Goal: Transaction & Acquisition: Purchase product/service

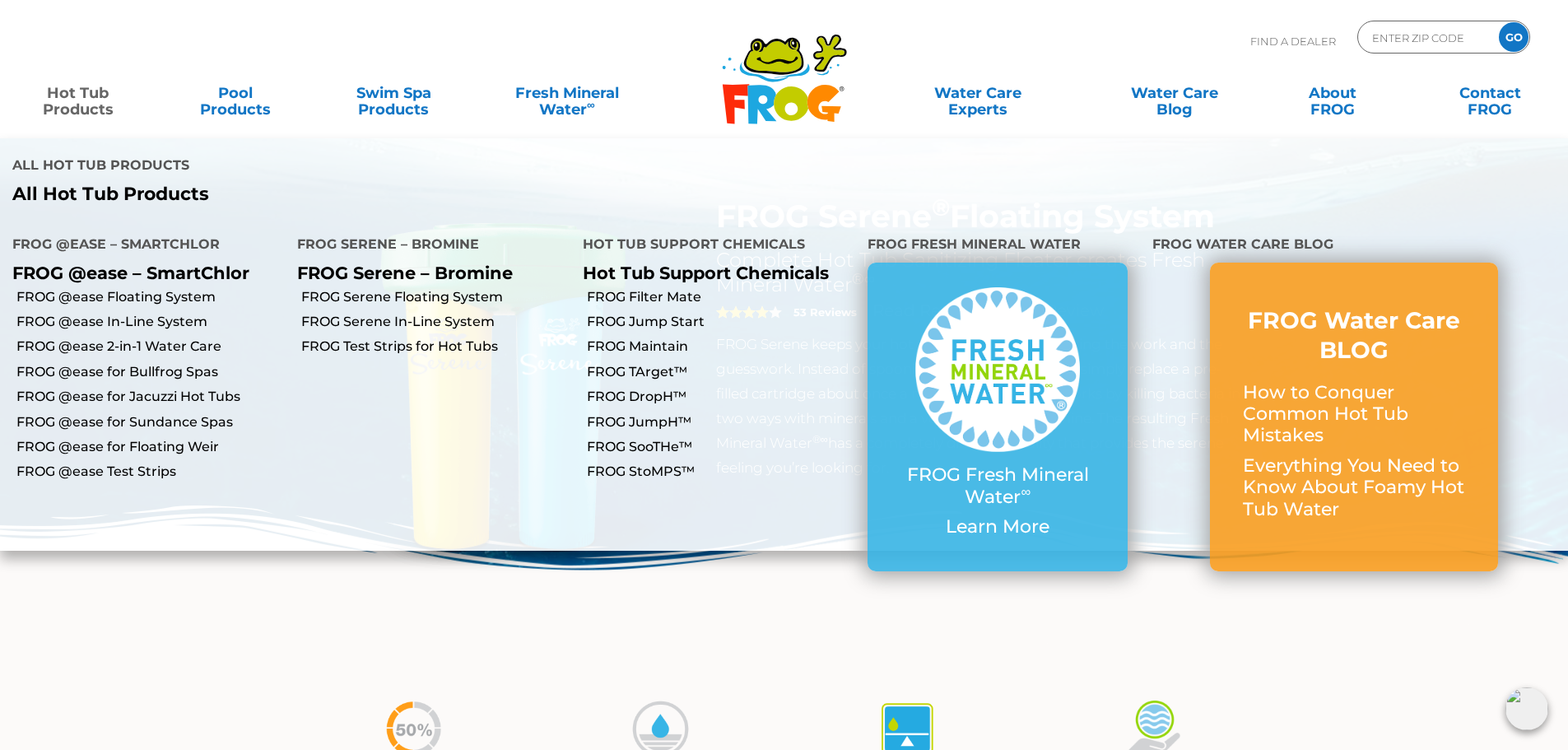
click at [67, 103] on link "Hot Tub Products" at bounding box center [77, 93] width 122 height 33
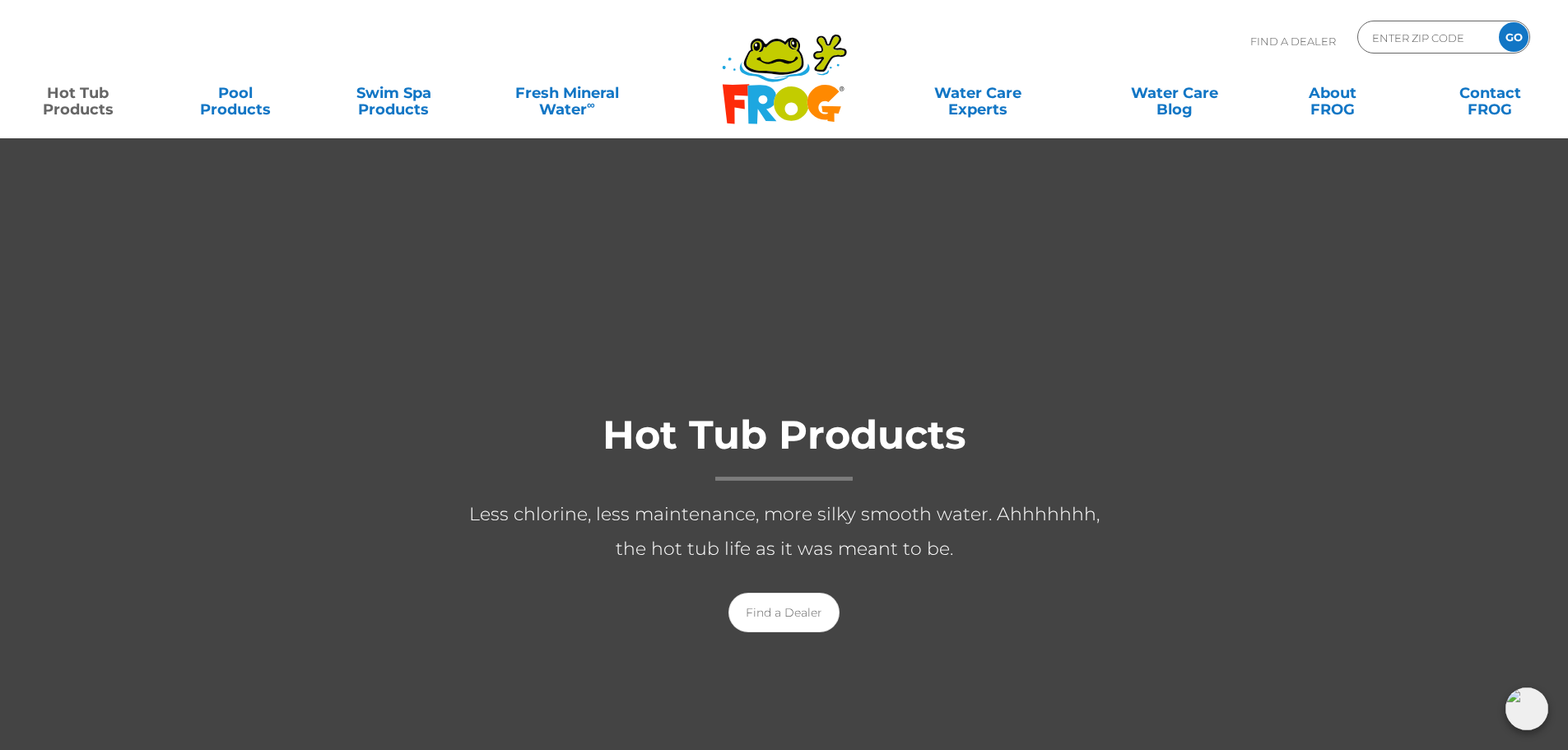
scroll to position [83, 0]
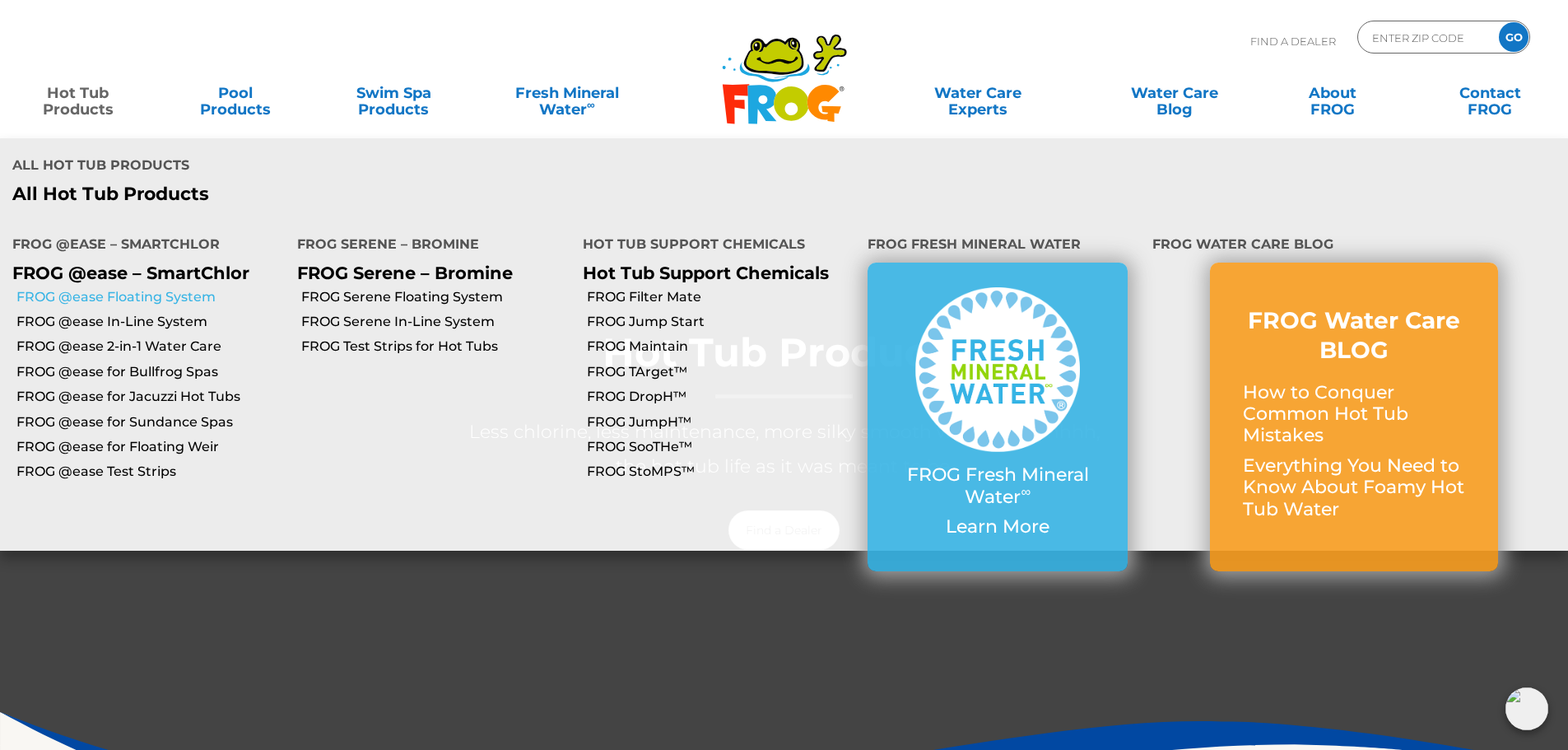
click at [89, 288] on link "FROG @ease Floating System" at bounding box center [151, 297] width 269 height 18
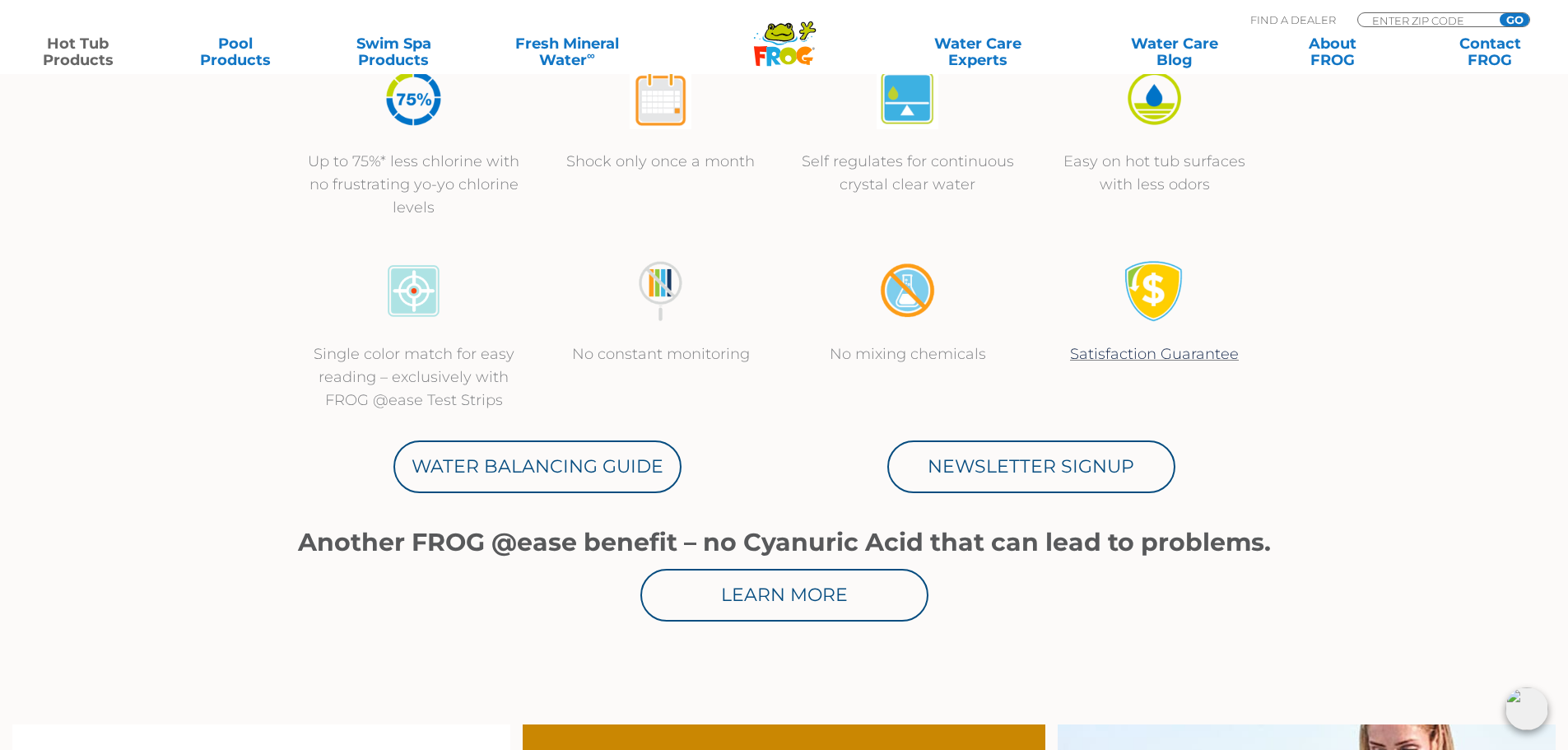
scroll to position [329, 0]
